Goal: Task Accomplishment & Management: Manage account settings

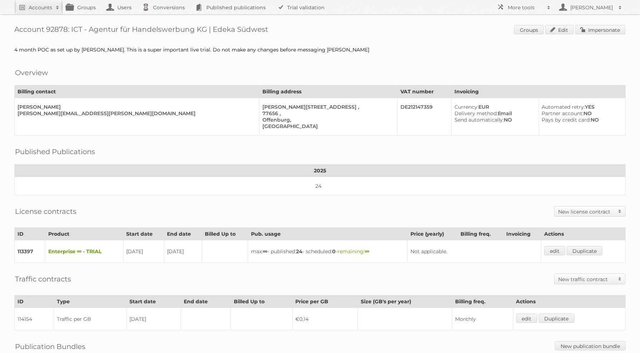
click at [623, 24] on div "Account 92878: ICT - Agentur für Handelswerbung KG | Edeka Südwest Groups Edit …" at bounding box center [320, 217] width 640 height 434
click at [620, 26] on link "Impersonate" at bounding box center [600, 29] width 50 height 9
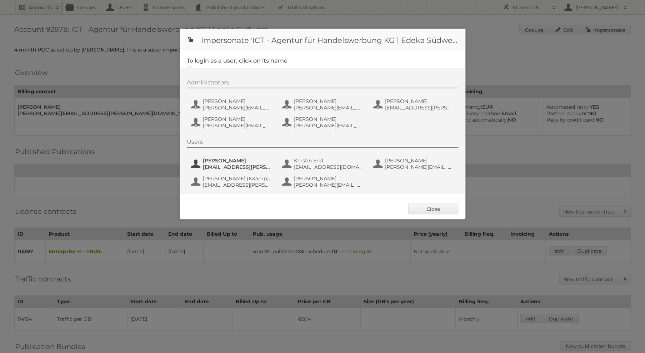
click at [250, 157] on button "Christoph Schneider cschneider@kresse-discher.de" at bounding box center [232, 164] width 84 height 14
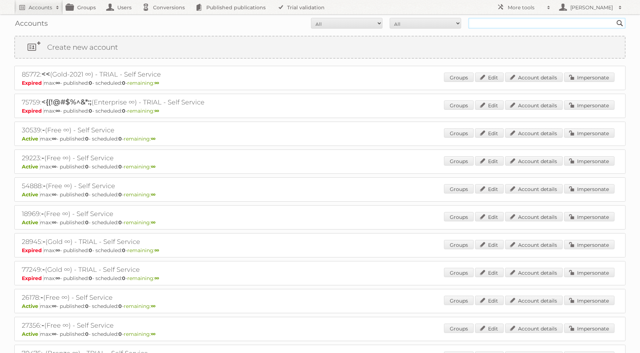
click at [532, 18] on input "text" at bounding box center [546, 23] width 157 height 11
type input "[PERSON_NAME]"
click at [557, 23] on input "[PERSON_NAME]" at bounding box center [546, 23] width 157 height 11
click at [614, 18] on input "Search" at bounding box center [619, 23] width 11 height 11
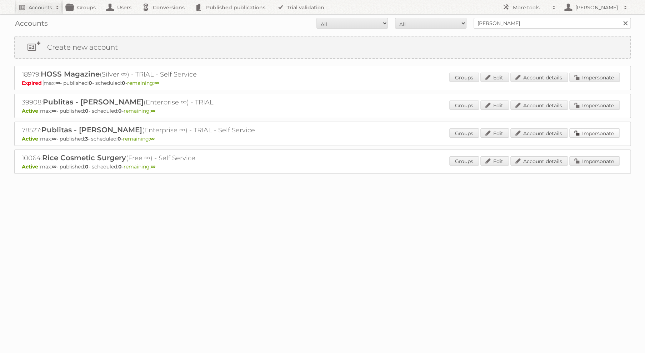
click at [592, 130] on link "Impersonate" at bounding box center [595, 132] width 50 height 9
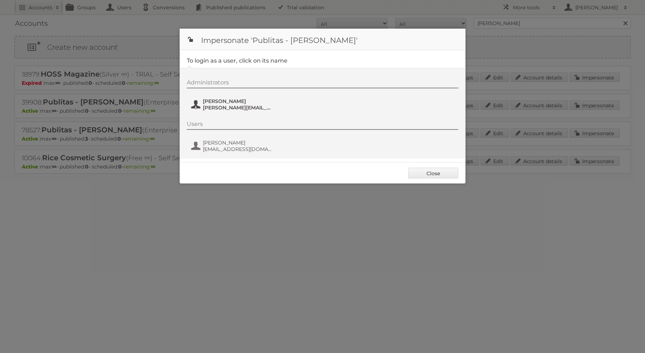
click at [238, 107] on span "sean@publitas.com" at bounding box center [237, 107] width 69 height 6
